Goal: Task Accomplishment & Management: Complete application form

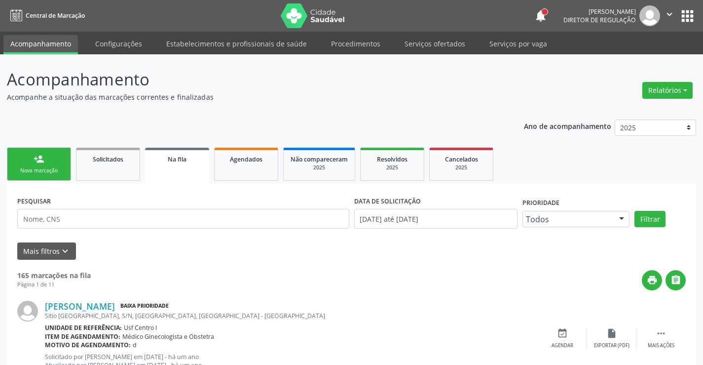
click at [664, 16] on icon "" at bounding box center [669, 14] width 11 height 11
click at [648, 63] on link "Sair" at bounding box center [644, 60] width 68 height 14
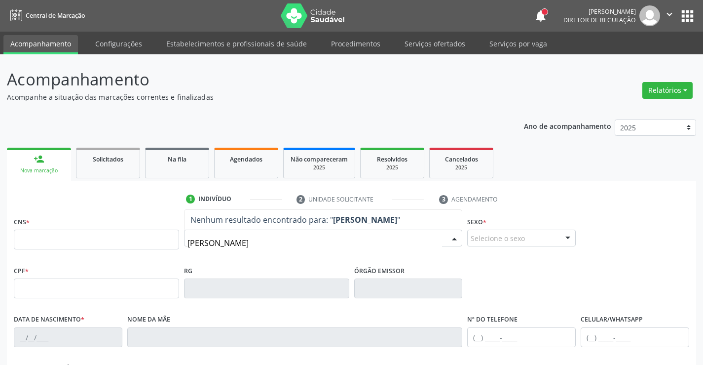
type input "[PERSON_NAME]"
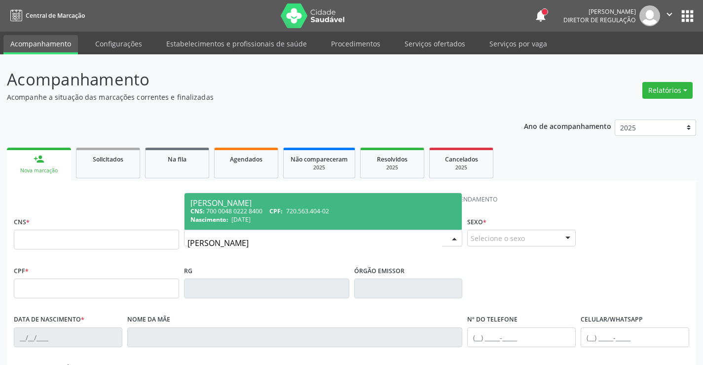
drag, startPoint x: 278, startPoint y: 248, endPoint x: 131, endPoint y: 246, distance: 146.5
click at [131, 246] on div "CNS * Nome * [PERSON_NAME] CNS: 700 0048 0222 8400 CPF: 720.563.404-02 Nascimen…" at bounding box center [351, 238] width 680 height 49
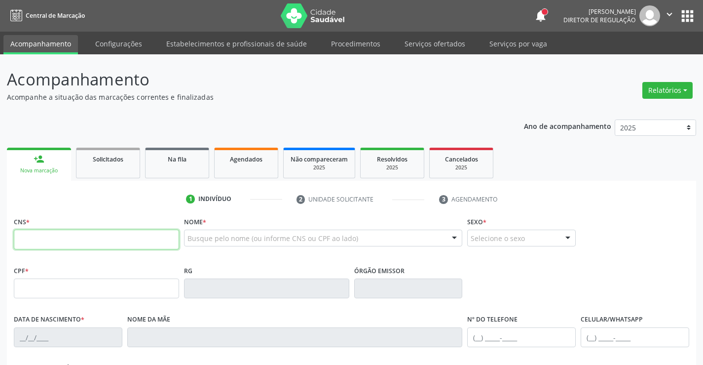
click at [131, 246] on input "text" at bounding box center [96, 239] width 165 height 20
type input "700 4094 8937 0844"
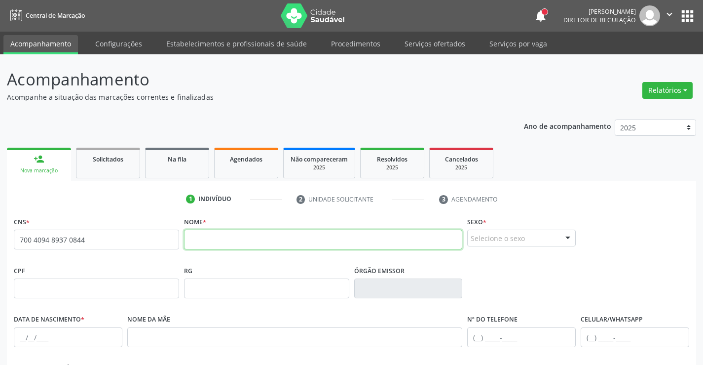
click at [198, 237] on input "text" at bounding box center [323, 239] width 279 height 20
type input "[PERSON_NAME]"
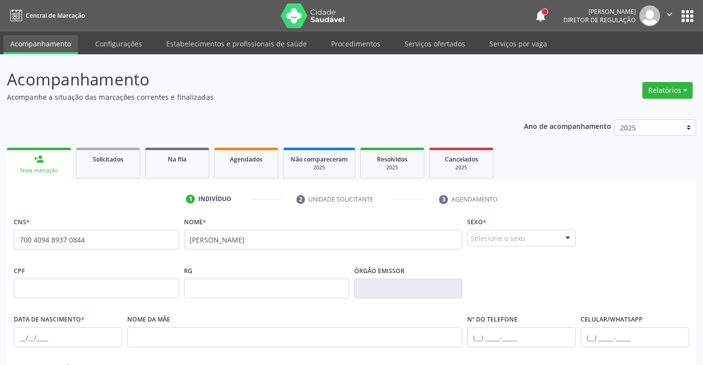
click at [508, 241] on div "Selecione o sexo" at bounding box center [521, 237] width 109 height 17
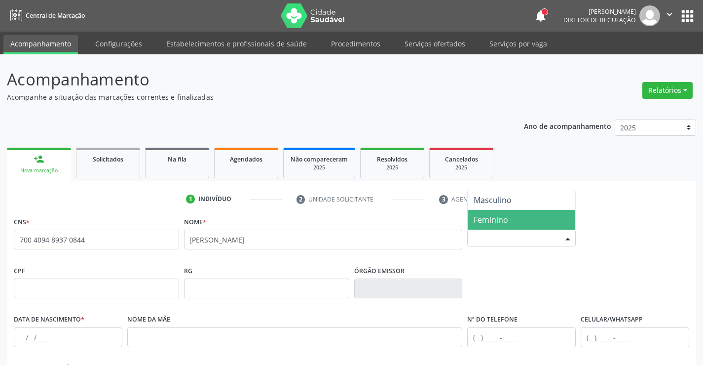
click at [507, 221] on span "Feminino" at bounding box center [491, 219] width 35 height 11
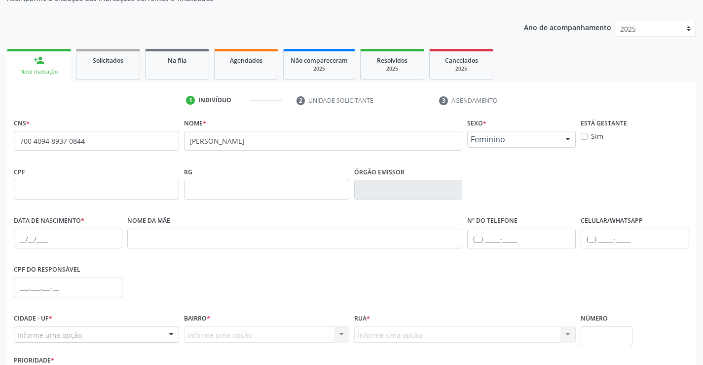
scroll to position [148, 0]
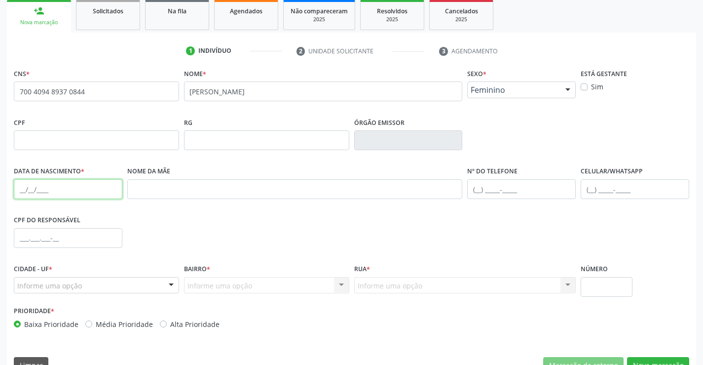
click at [20, 185] on input "text" at bounding box center [68, 189] width 109 height 20
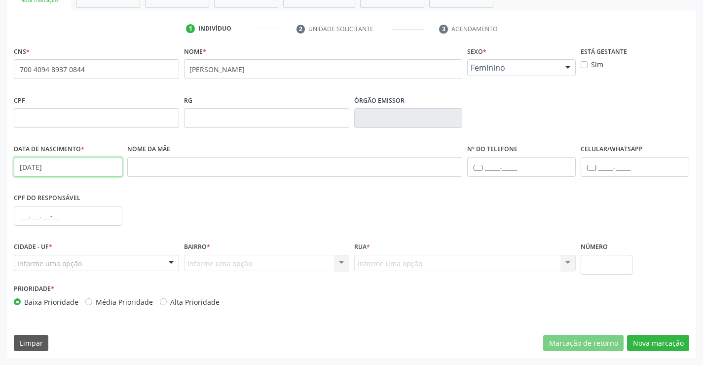
type input "[DATE]"
click at [95, 268] on div "Informe uma opção" at bounding box center [96, 263] width 165 height 17
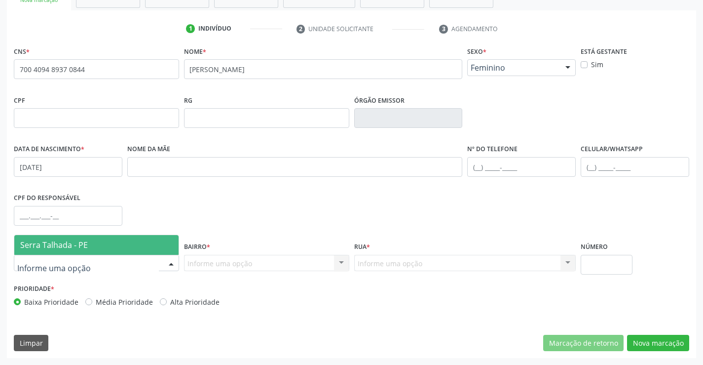
click at [90, 240] on span "Serra Talhada - PE" at bounding box center [96, 245] width 164 height 20
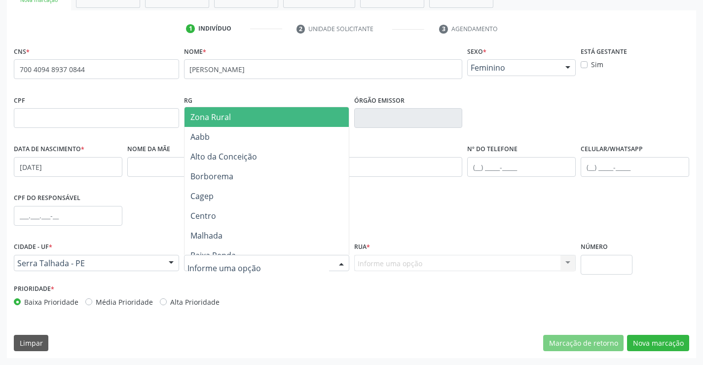
type input "Z"
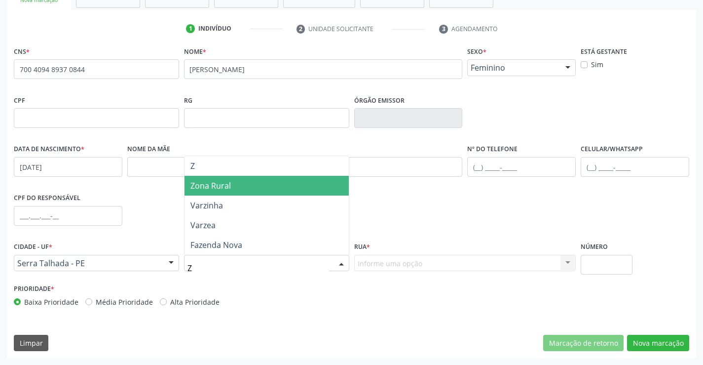
click at [230, 193] on span "Zona Rural" at bounding box center [266, 186] width 164 height 20
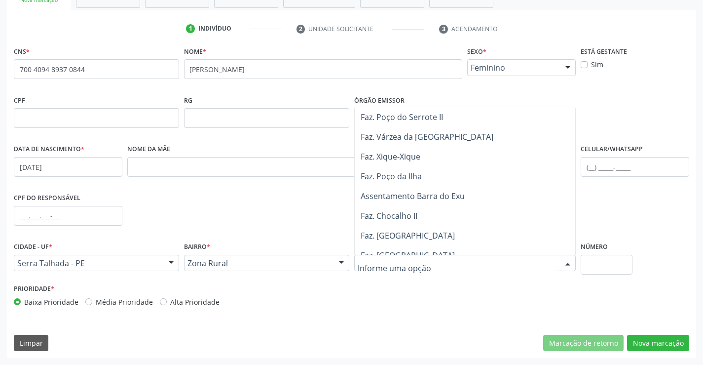
scroll to position [247, 0]
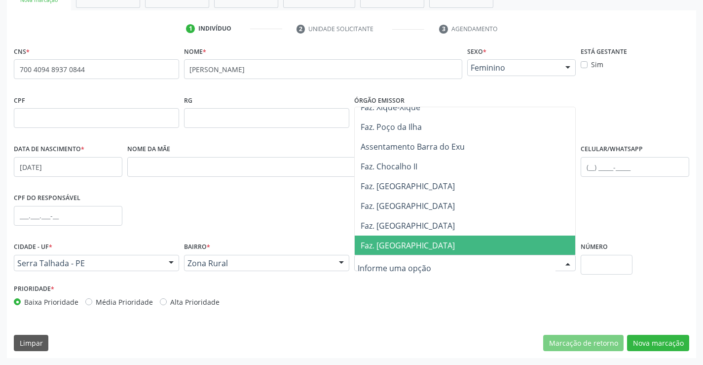
click at [418, 237] on span "Faz. [GEOGRAPHIC_DATA]" at bounding box center [465, 245] width 221 height 20
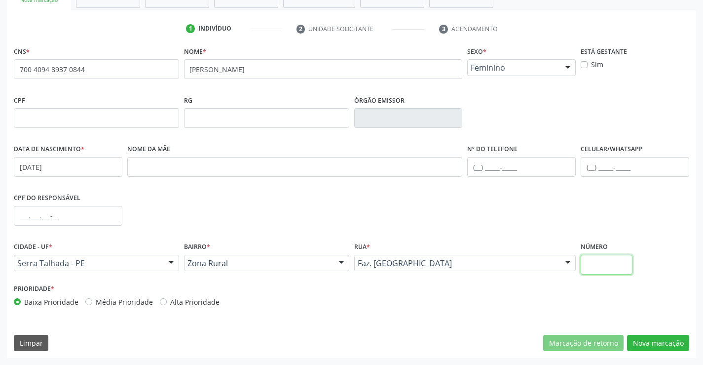
click at [587, 260] on input "text" at bounding box center [607, 265] width 52 height 20
type input "SN"
click at [650, 337] on button "Nova marcação" at bounding box center [658, 342] width 62 height 17
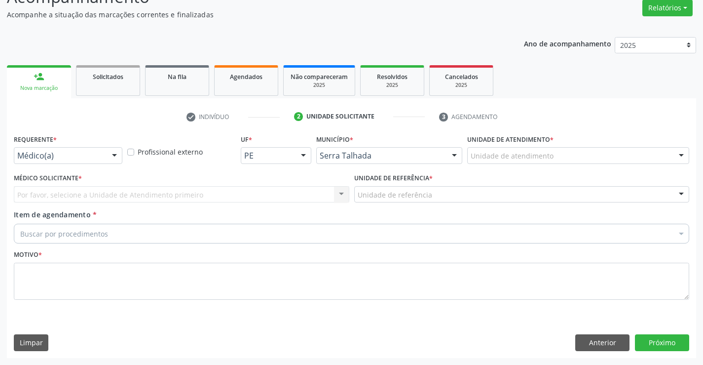
scroll to position [82, 0]
click at [112, 158] on div at bounding box center [114, 155] width 15 height 17
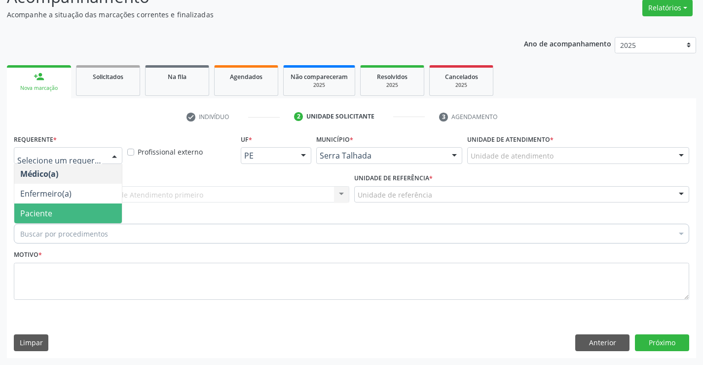
click at [79, 212] on span "Paciente" at bounding box center [68, 213] width 108 height 20
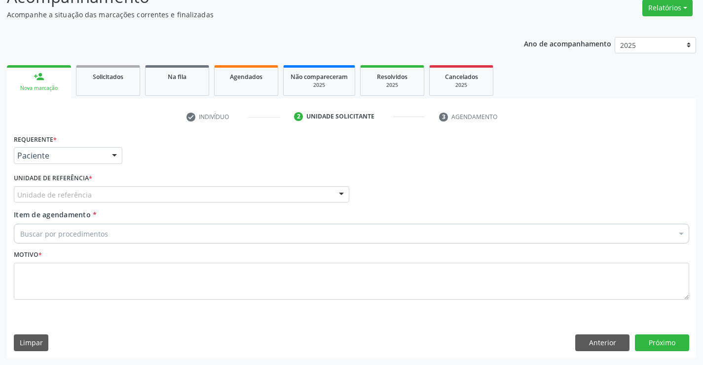
click at [96, 192] on div "Unidade de referência" at bounding box center [181, 194] width 335 height 17
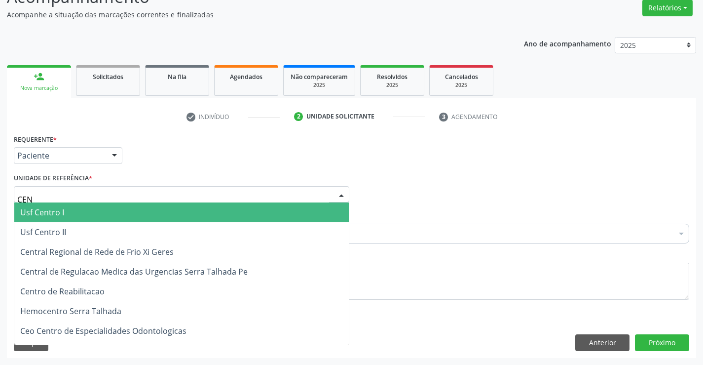
type input "CENT"
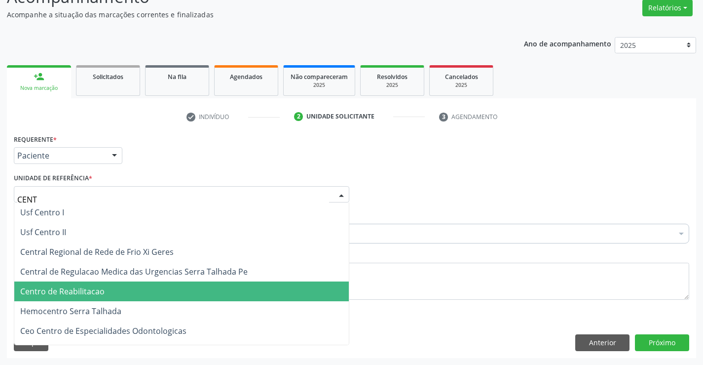
click at [94, 284] on span "Centro de Reabilitacao" at bounding box center [181, 291] width 334 height 20
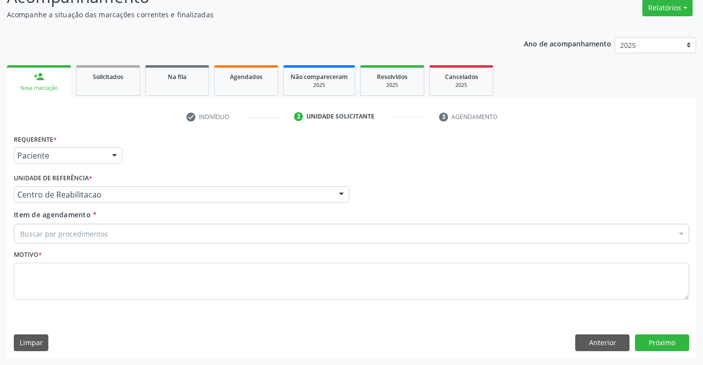
click at [106, 230] on div "Buscar por procedimentos" at bounding box center [351, 233] width 675 height 20
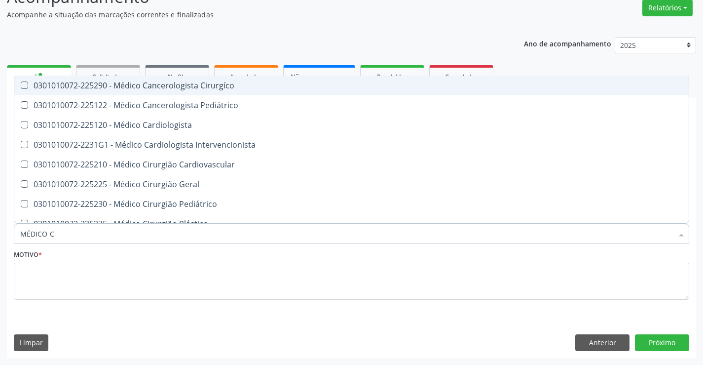
type input "MÉDICO CI"
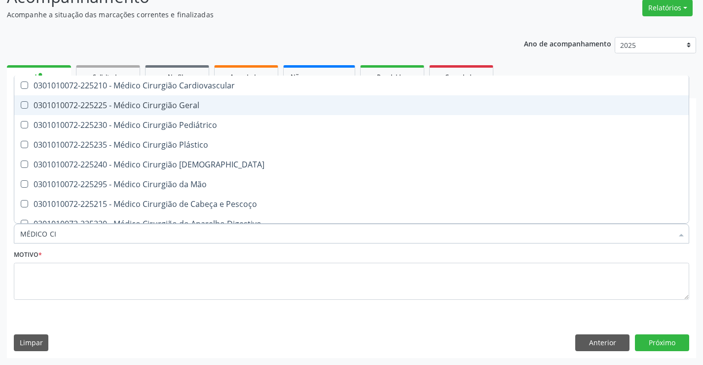
click at [242, 110] on span "0301010072-225225 - Médico Cirurgião Geral" at bounding box center [351, 105] width 674 height 20
checkbox Geral "true"
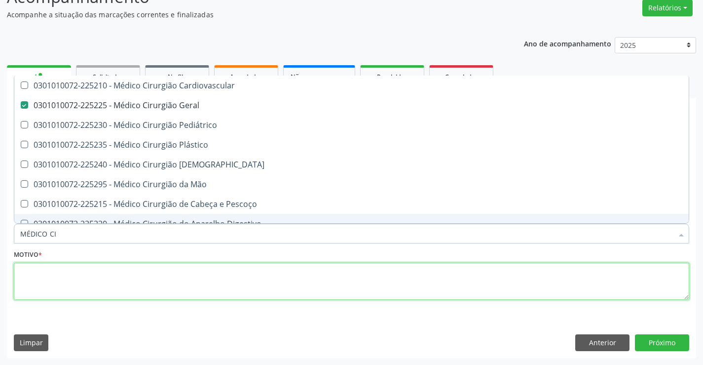
click at [184, 291] on textarea at bounding box center [351, 280] width 675 height 37
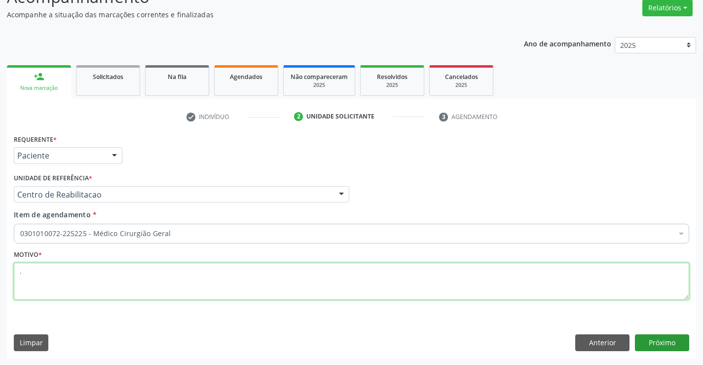
type textarea "."
click at [655, 342] on button "Próximo" at bounding box center [662, 342] width 54 height 17
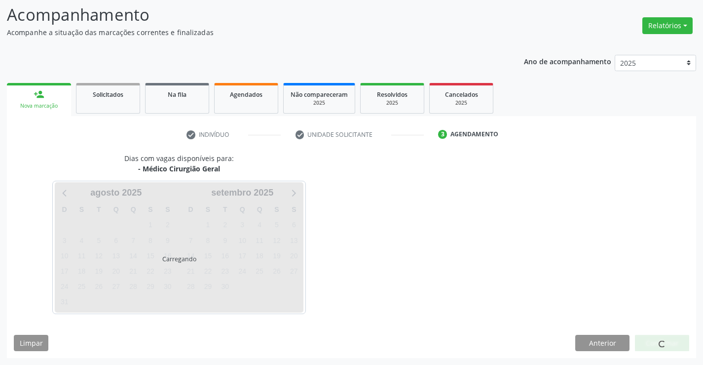
scroll to position [65, 0]
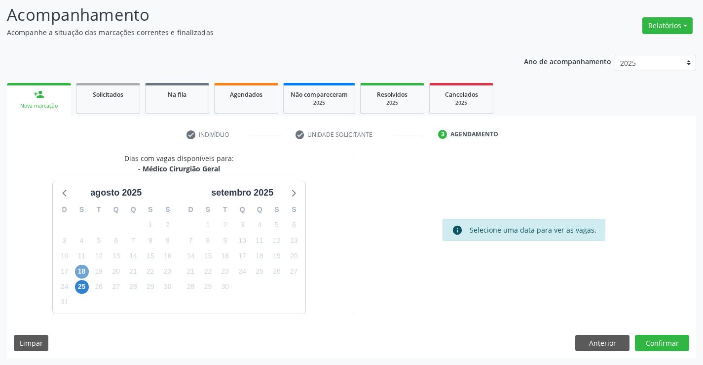
click at [83, 266] on span "18" at bounding box center [82, 271] width 14 height 14
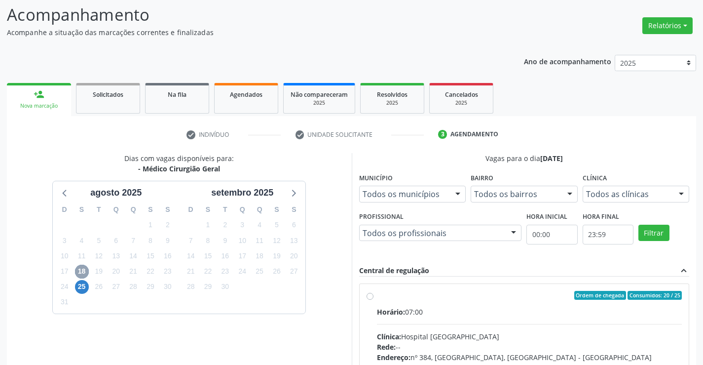
scroll to position [207, 0]
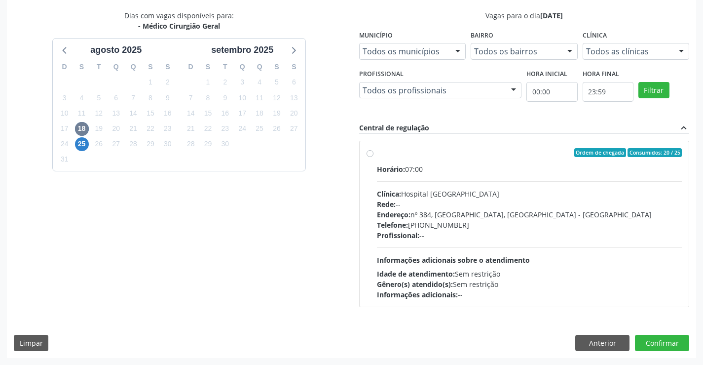
click at [431, 238] on div "Profissional: --" at bounding box center [529, 235] width 305 height 10
click at [373, 157] on input "Ordem de chegada Consumidos: 20 / 25 Horário: 07:00 Clínica: Hospital [GEOGRAPH…" at bounding box center [369, 152] width 7 height 9
radio input "true"
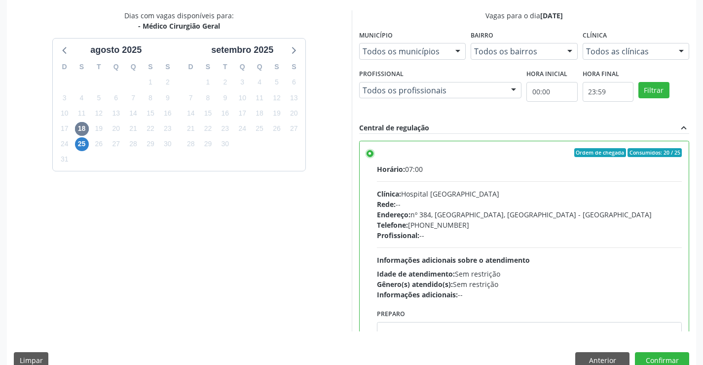
scroll to position [225, 0]
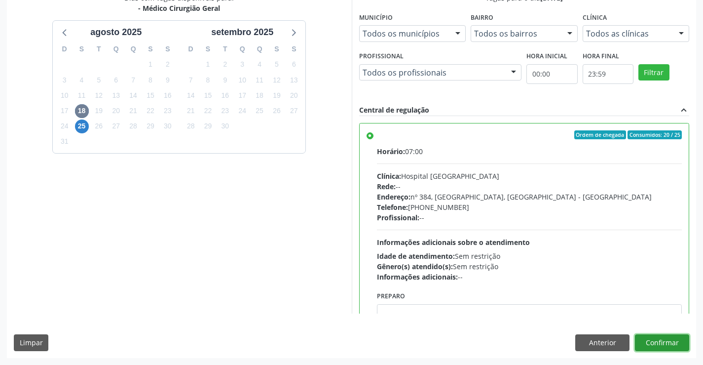
click at [655, 346] on button "Confirmar" at bounding box center [662, 342] width 54 height 17
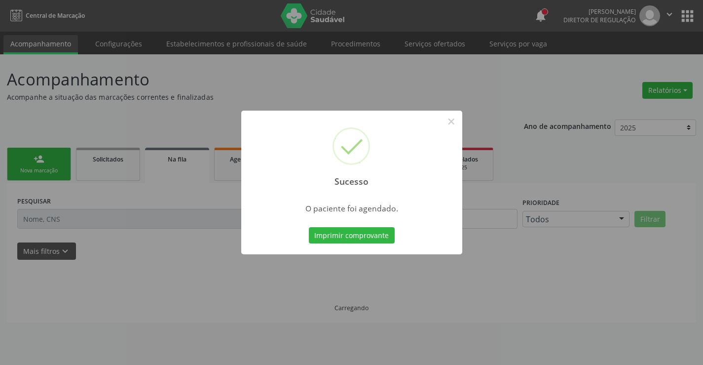
scroll to position [0, 0]
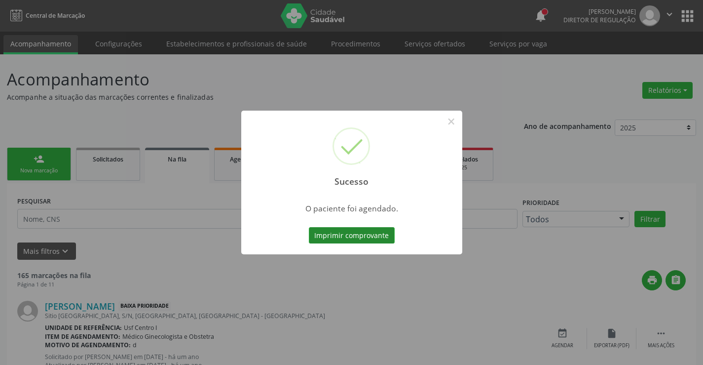
click at [335, 230] on button "Imprimir comprovante" at bounding box center [352, 235] width 86 height 17
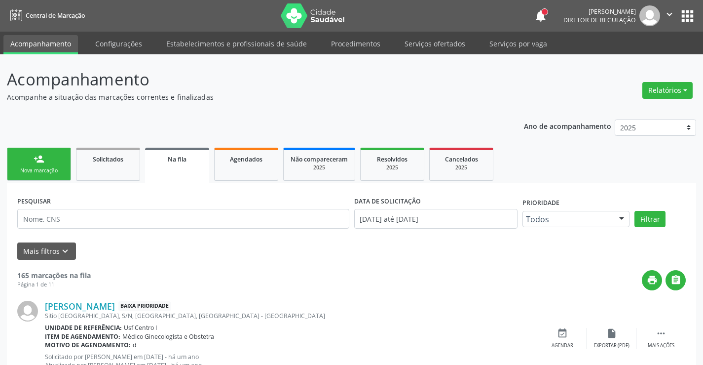
click at [34, 159] on div "person_add" at bounding box center [39, 158] width 11 height 11
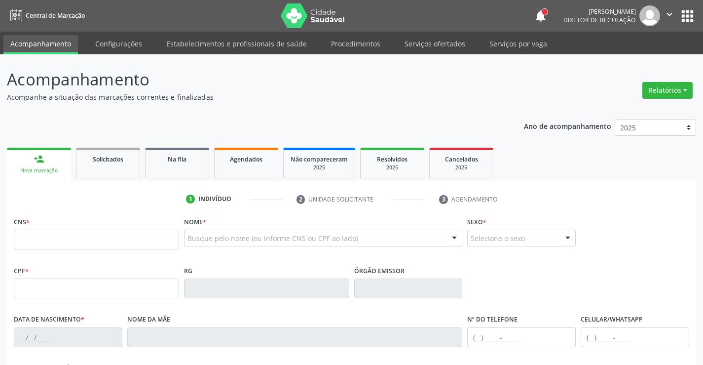
click at [110, 250] on fieldset "CNS *" at bounding box center [96, 235] width 165 height 42
click at [109, 244] on input "text" at bounding box center [96, 239] width 165 height 20
type input "704 8070 8309 1749"
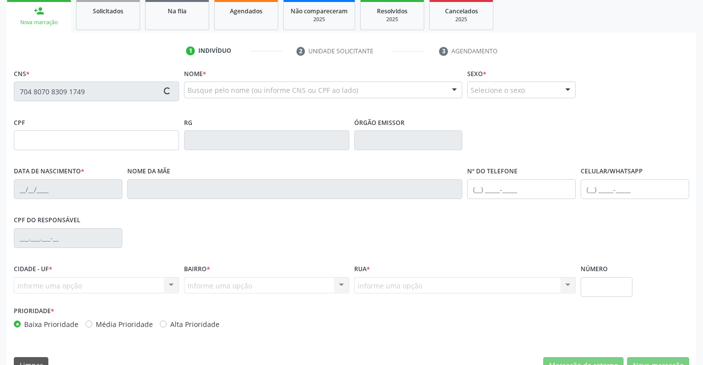
scroll to position [170, 0]
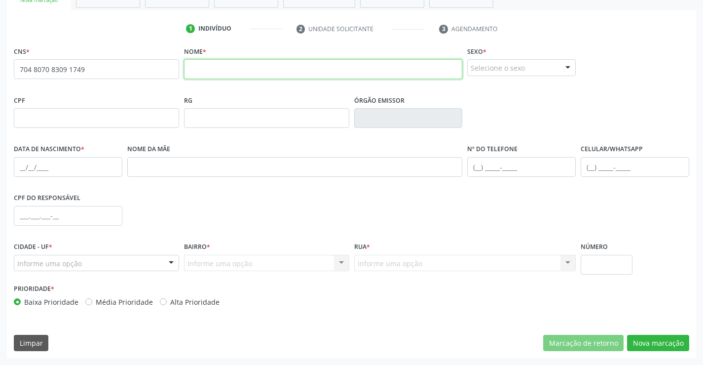
click at [247, 66] on input "text" at bounding box center [323, 69] width 279 height 20
type input "[PERSON_NAME]"
click at [567, 65] on div at bounding box center [567, 68] width 15 height 17
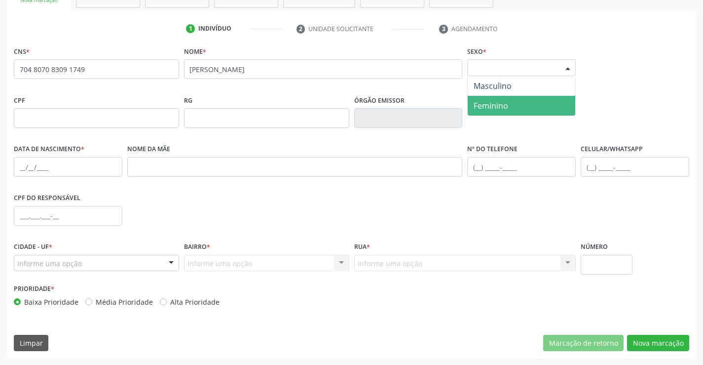
click at [525, 102] on span "Feminino" at bounding box center [522, 106] width 108 height 20
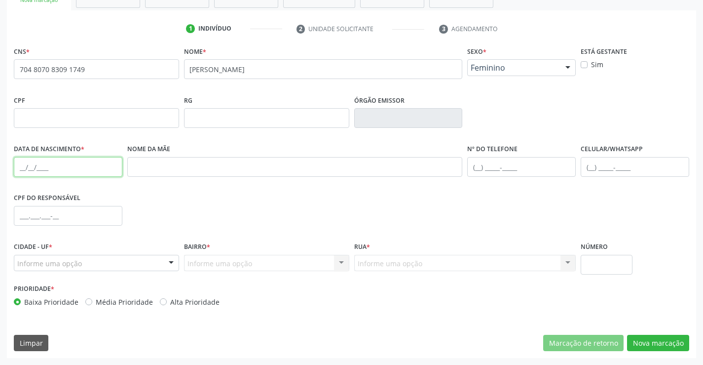
click at [17, 159] on input "text" at bounding box center [68, 167] width 109 height 20
type input "[DATE]"
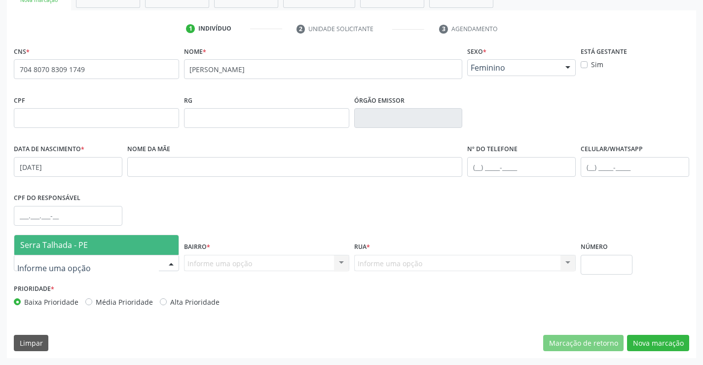
click at [79, 238] on span "Serra Talhada - PE" at bounding box center [96, 245] width 164 height 20
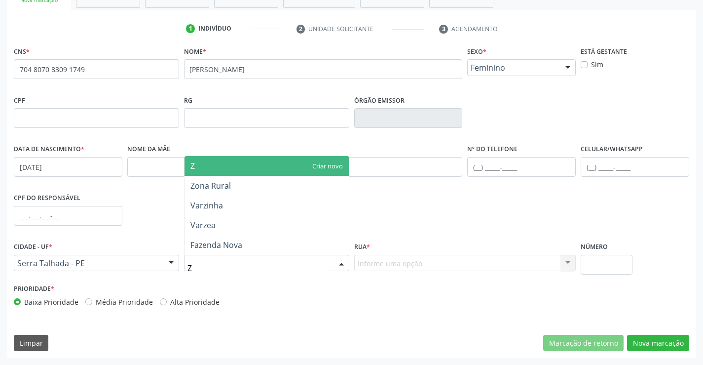
type input "ZO"
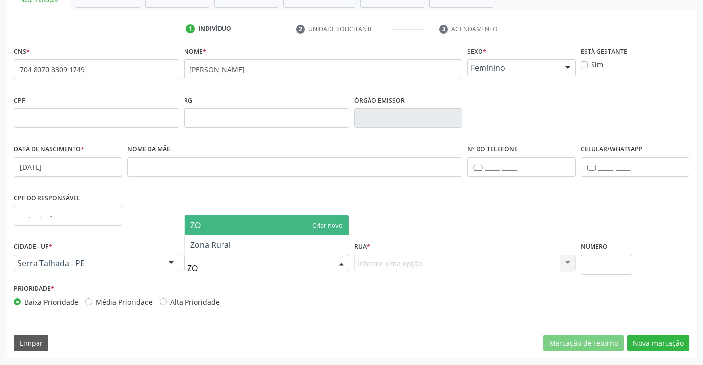
click at [212, 233] on span "ZO" at bounding box center [266, 225] width 164 height 20
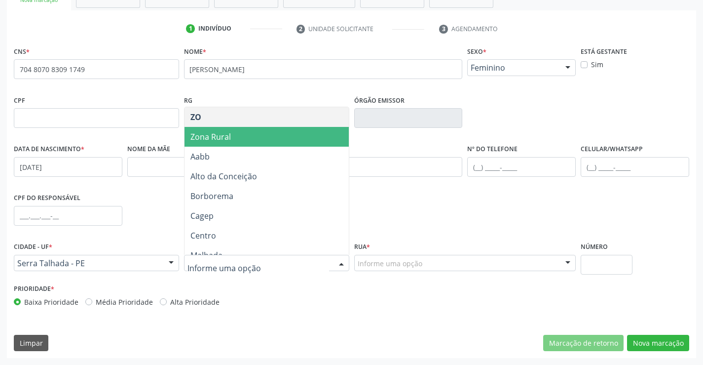
click at [237, 145] on span "Zona Rural" at bounding box center [266, 137] width 164 height 20
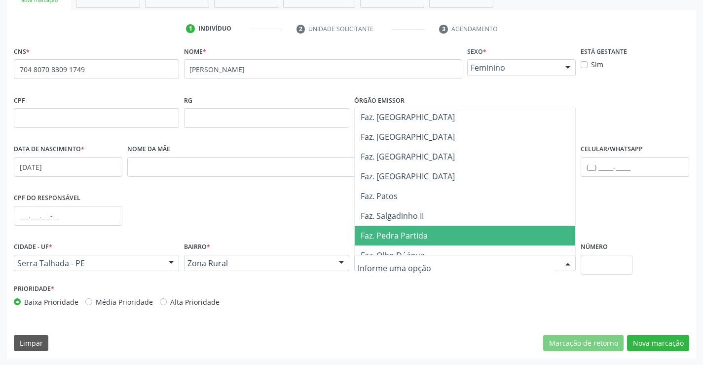
scroll to position [197, 0]
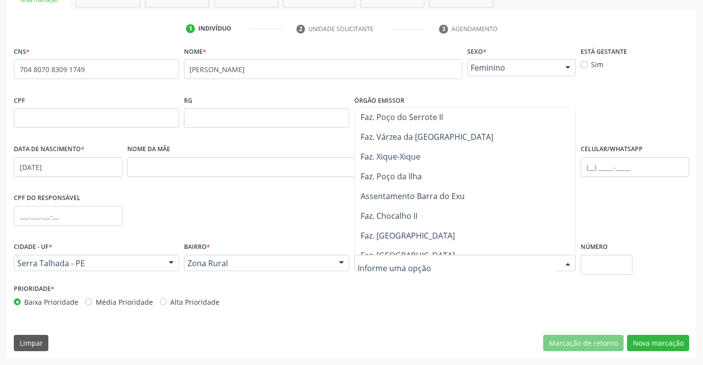
click at [410, 225] on span "Faz. [GEOGRAPHIC_DATA]" at bounding box center [465, 235] width 221 height 20
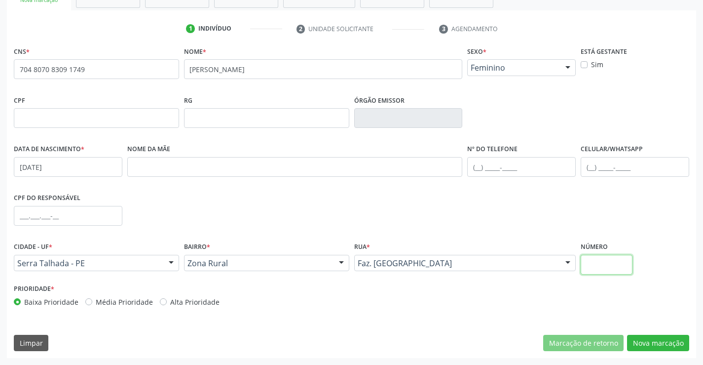
click at [606, 270] on input "text" at bounding box center [607, 265] width 52 height 20
type input "SN"
click at [640, 342] on button "Nova marcação" at bounding box center [658, 342] width 62 height 17
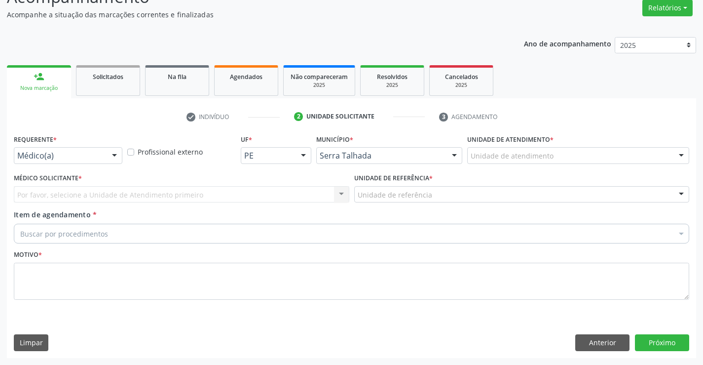
scroll to position [82, 0]
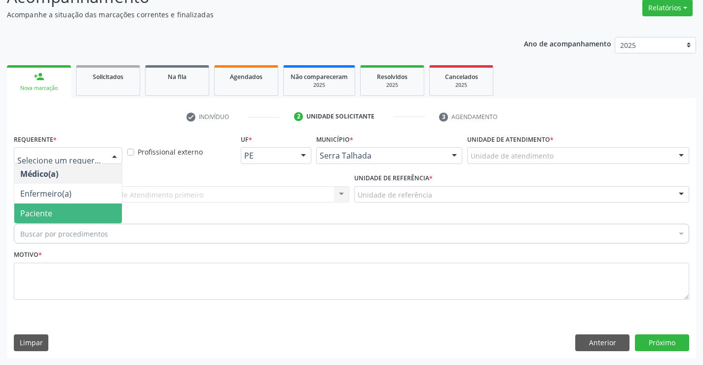
click at [80, 210] on span "Paciente" at bounding box center [68, 213] width 108 height 20
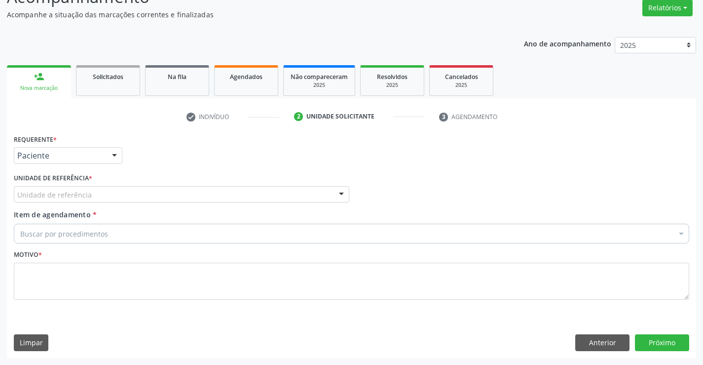
click at [84, 187] on div "Unidade de referência" at bounding box center [181, 194] width 335 height 17
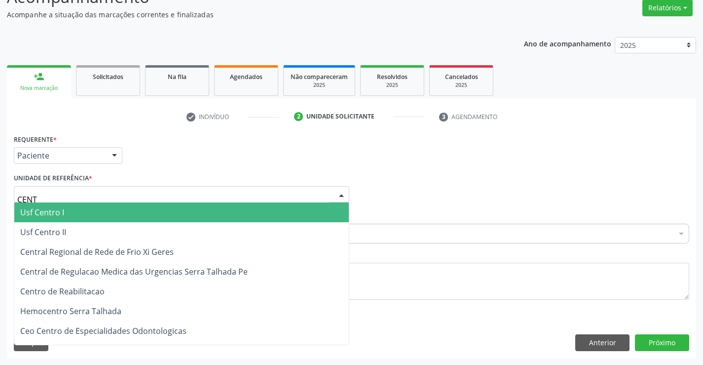
type input "CENTR"
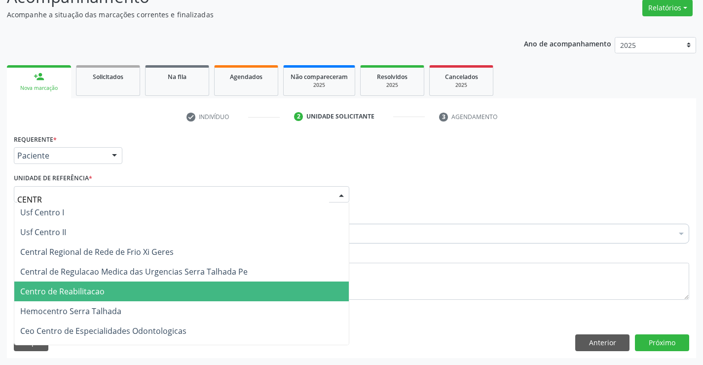
click at [100, 287] on span "Centro de Reabilitacao" at bounding box center [62, 291] width 84 height 11
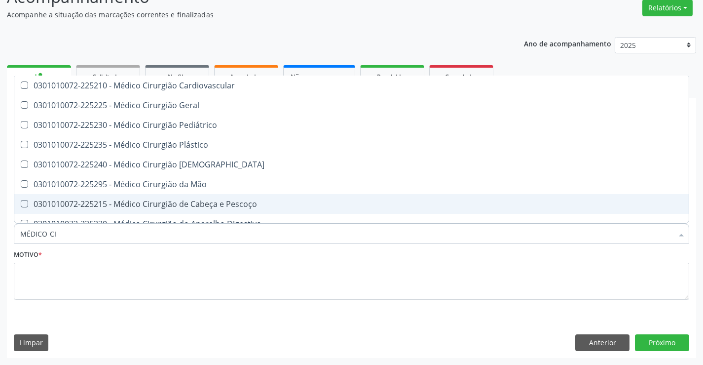
type input "MÉDICO CIR"
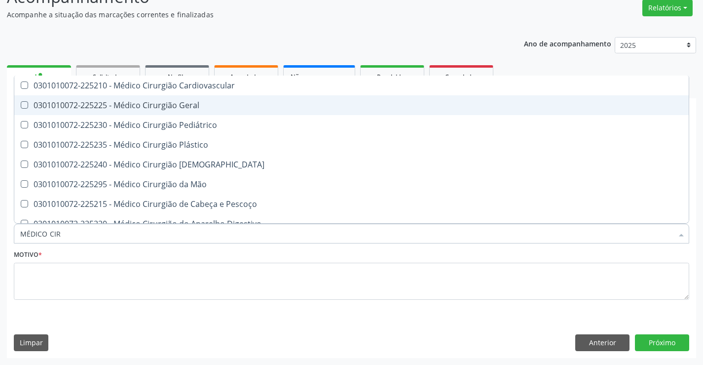
click at [202, 112] on span "0301010072-225225 - Médico Cirurgião Geral" at bounding box center [351, 105] width 674 height 20
checkbox Geral "true"
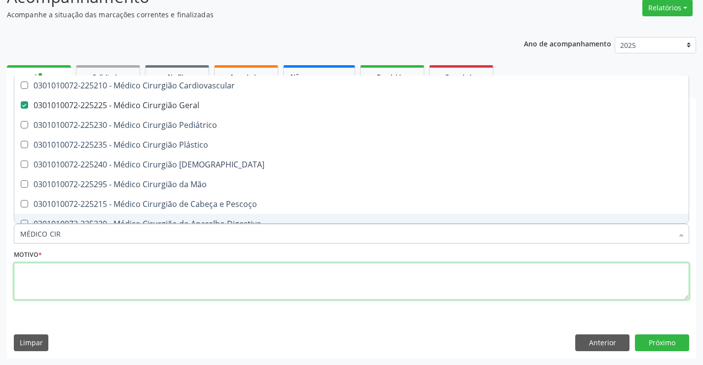
click at [117, 269] on textarea at bounding box center [351, 280] width 675 height 37
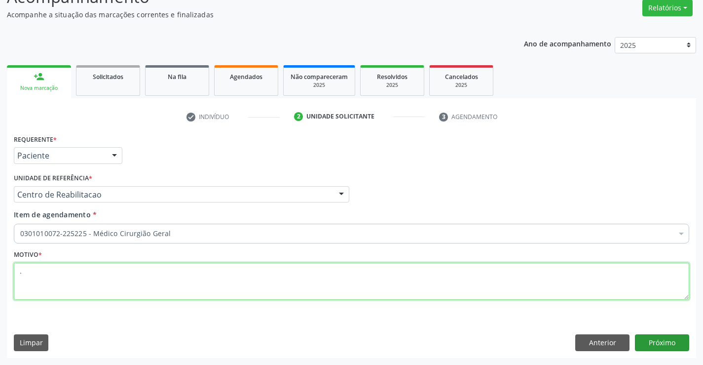
type textarea "."
click at [650, 338] on button "Próximo" at bounding box center [662, 342] width 54 height 17
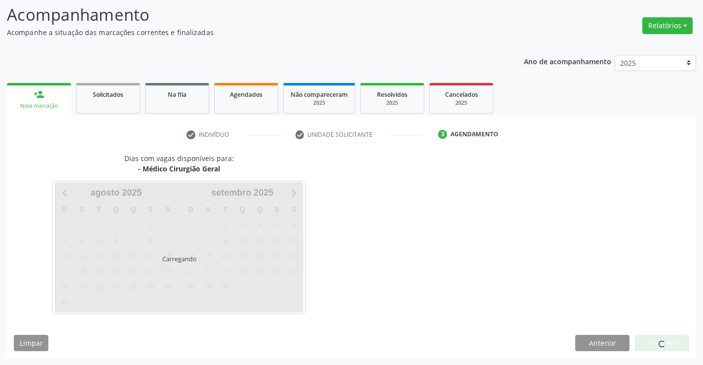
scroll to position [65, 0]
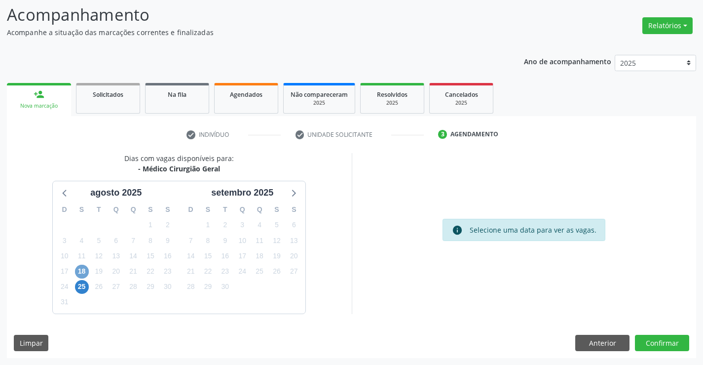
click at [86, 268] on span "18" at bounding box center [82, 271] width 14 height 14
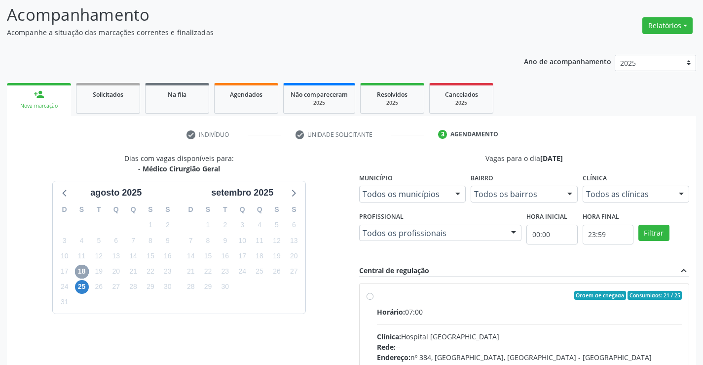
scroll to position [207, 0]
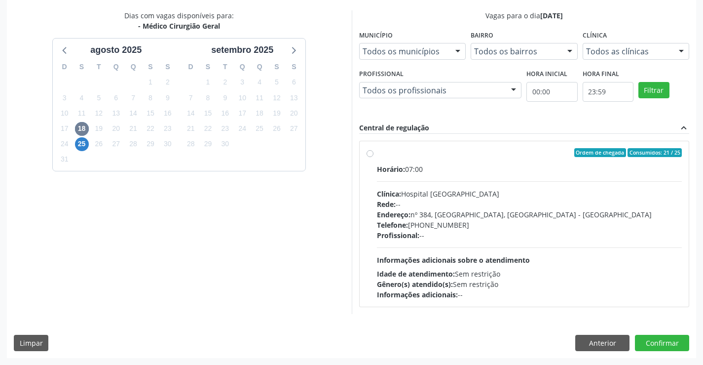
click at [463, 247] on hr at bounding box center [529, 247] width 305 height 0
click at [373, 157] on input "Ordem de chegada Consumidos: 21 / 25 Horário: 07:00 Clínica: Hospital [GEOGRAPH…" at bounding box center [369, 152] width 7 height 9
radio input "true"
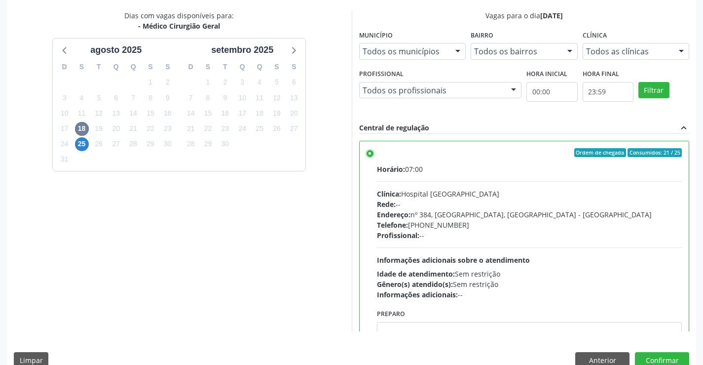
scroll to position [225, 0]
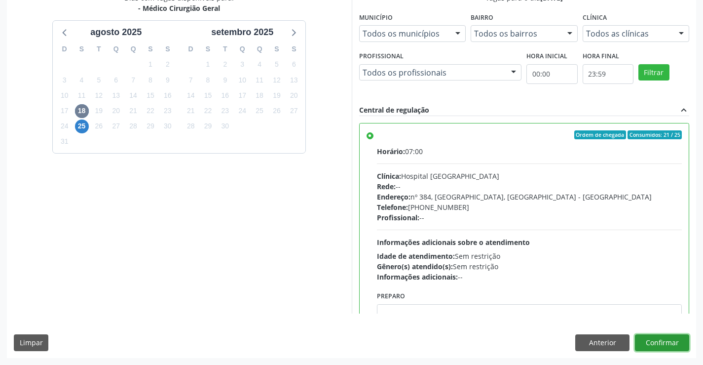
click at [650, 347] on button "Confirmar" at bounding box center [662, 342] width 54 height 17
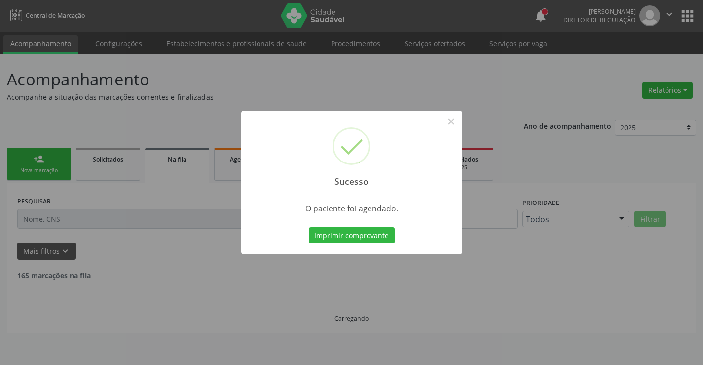
scroll to position [0, 0]
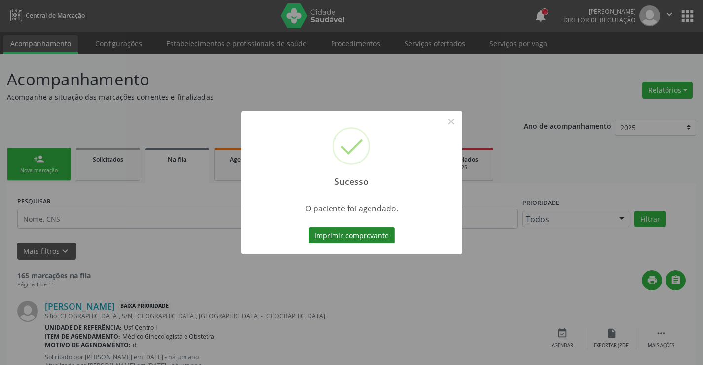
click at [344, 234] on button "Imprimir comprovante" at bounding box center [352, 235] width 86 height 17
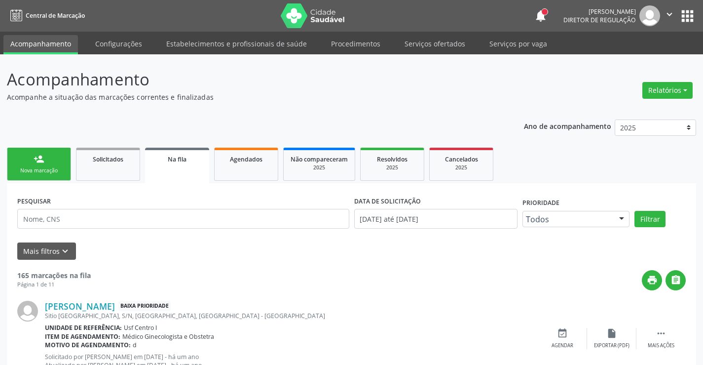
click at [52, 175] on link "person_add Nova marcação" at bounding box center [39, 163] width 64 height 33
